Goal: Find specific page/section: Find specific page/section

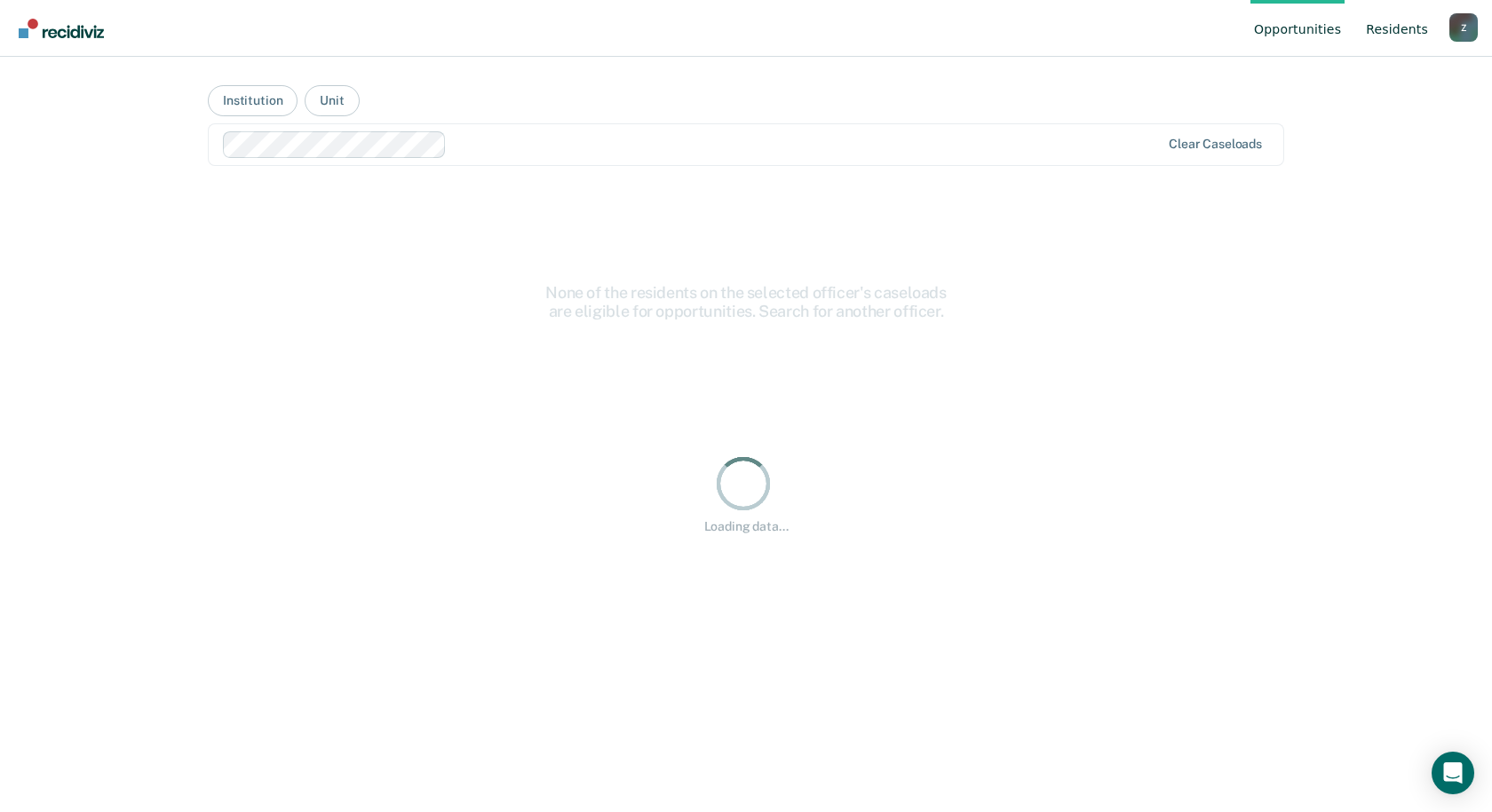
click at [1391, 30] on link "Resident s" at bounding box center [1397, 28] width 69 height 57
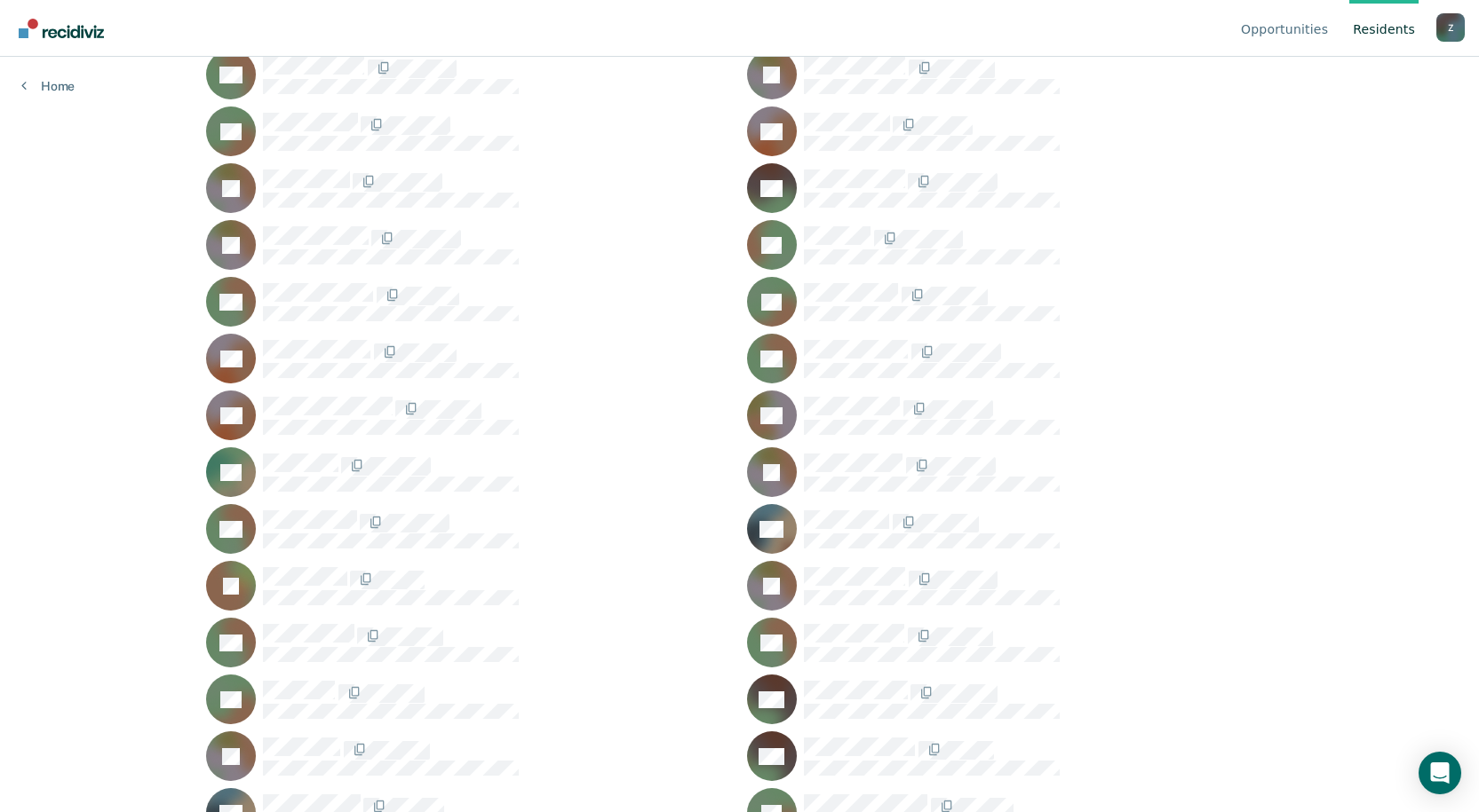
scroll to position [57991, 0]
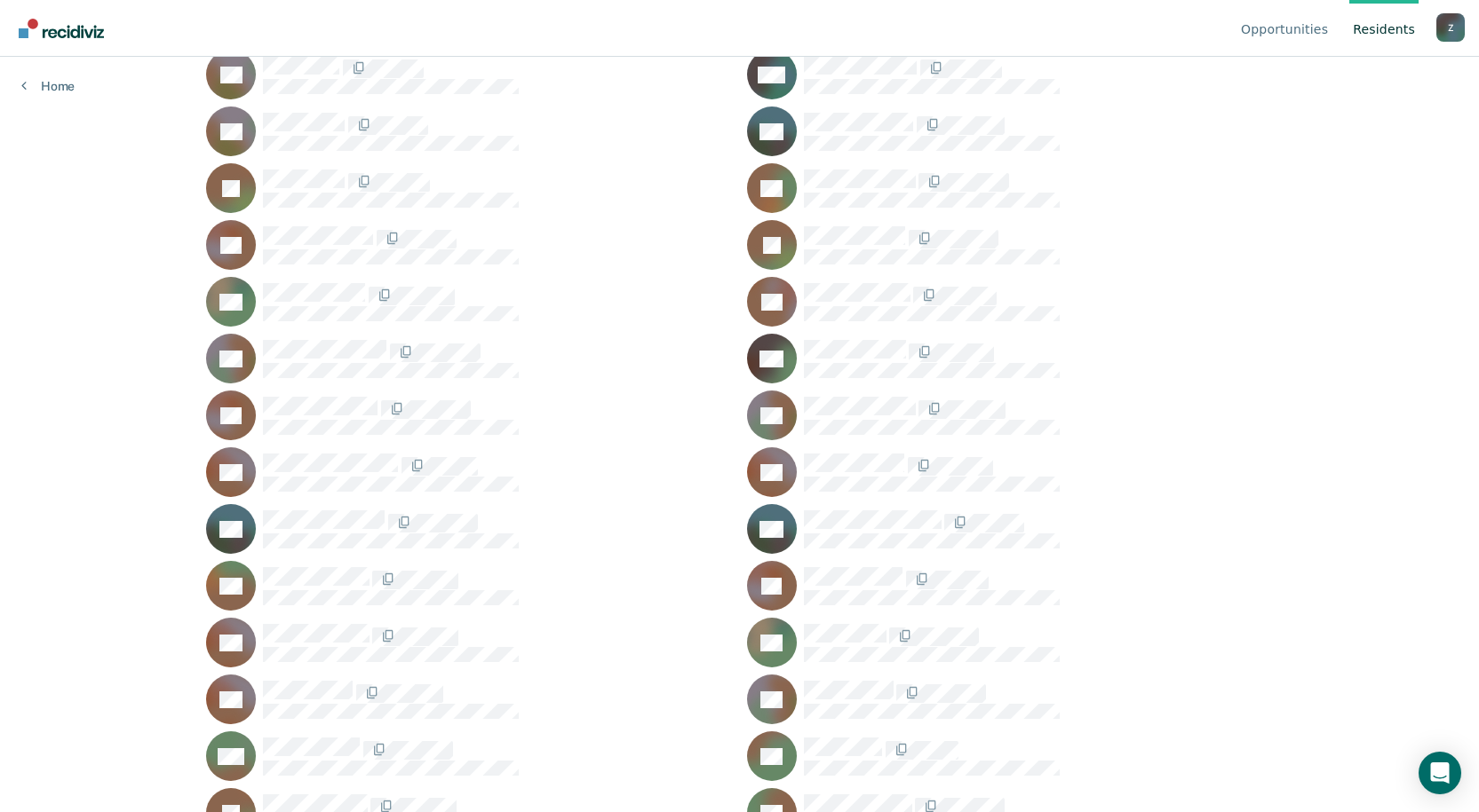
drag, startPoint x: 793, startPoint y: 407, endPoint x: 837, endPoint y: 397, distance: 45.1
click at [793, 407] on icon at bounding box center [783, 417] width 34 height 53
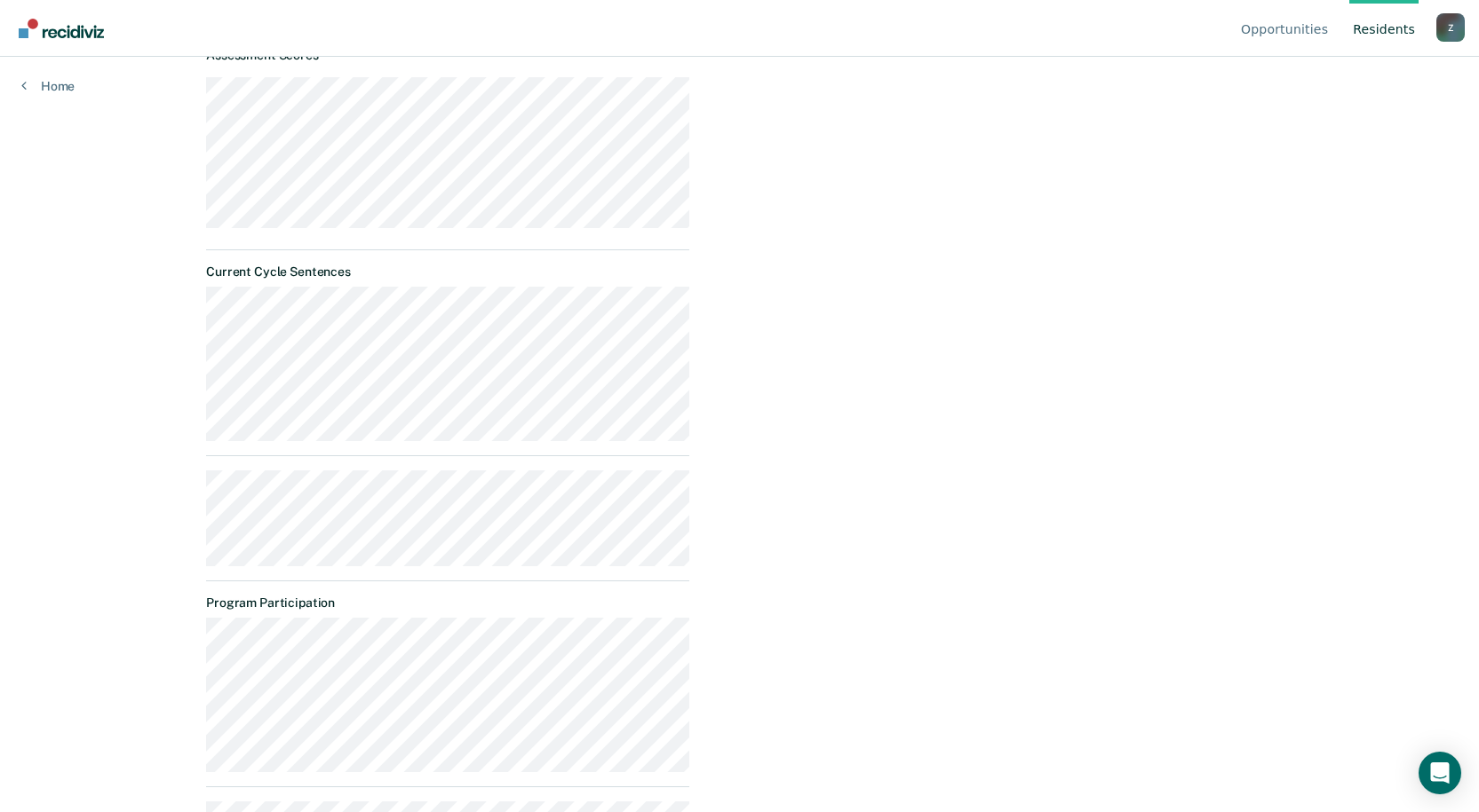
scroll to position [507, 0]
